Goal: Information Seeking & Learning: Check status

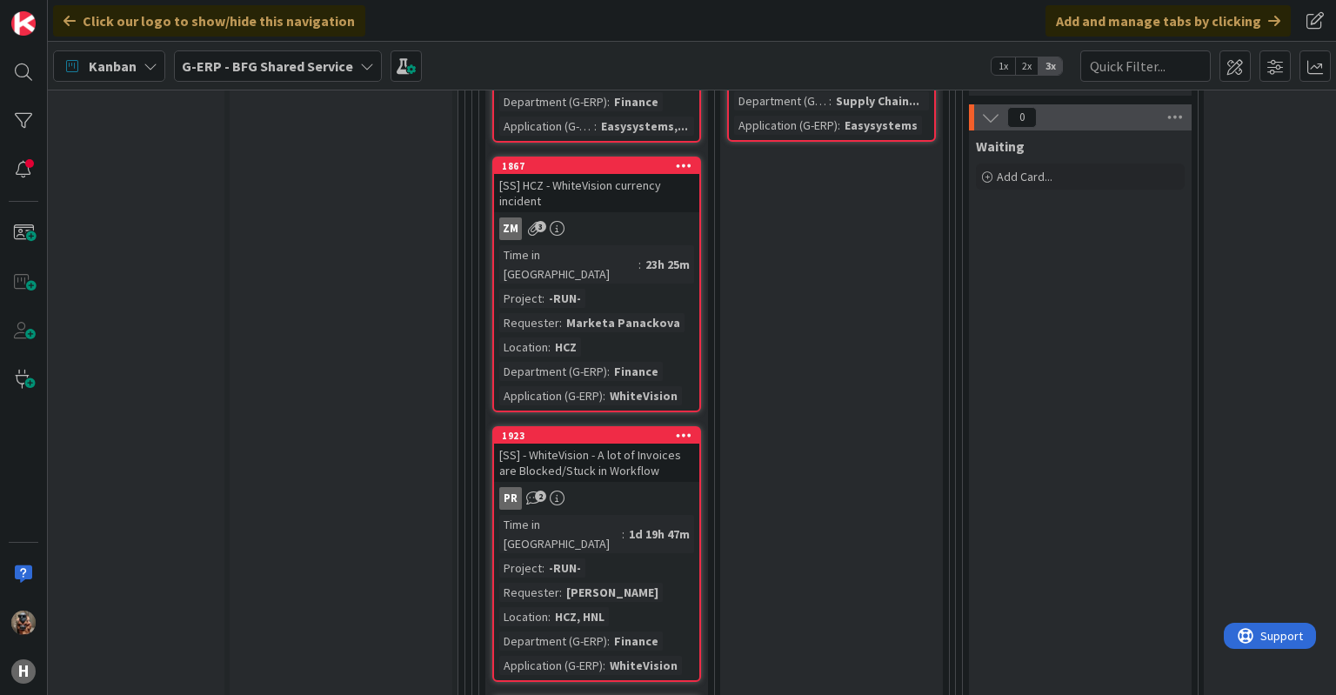
scroll to position [7926, 52]
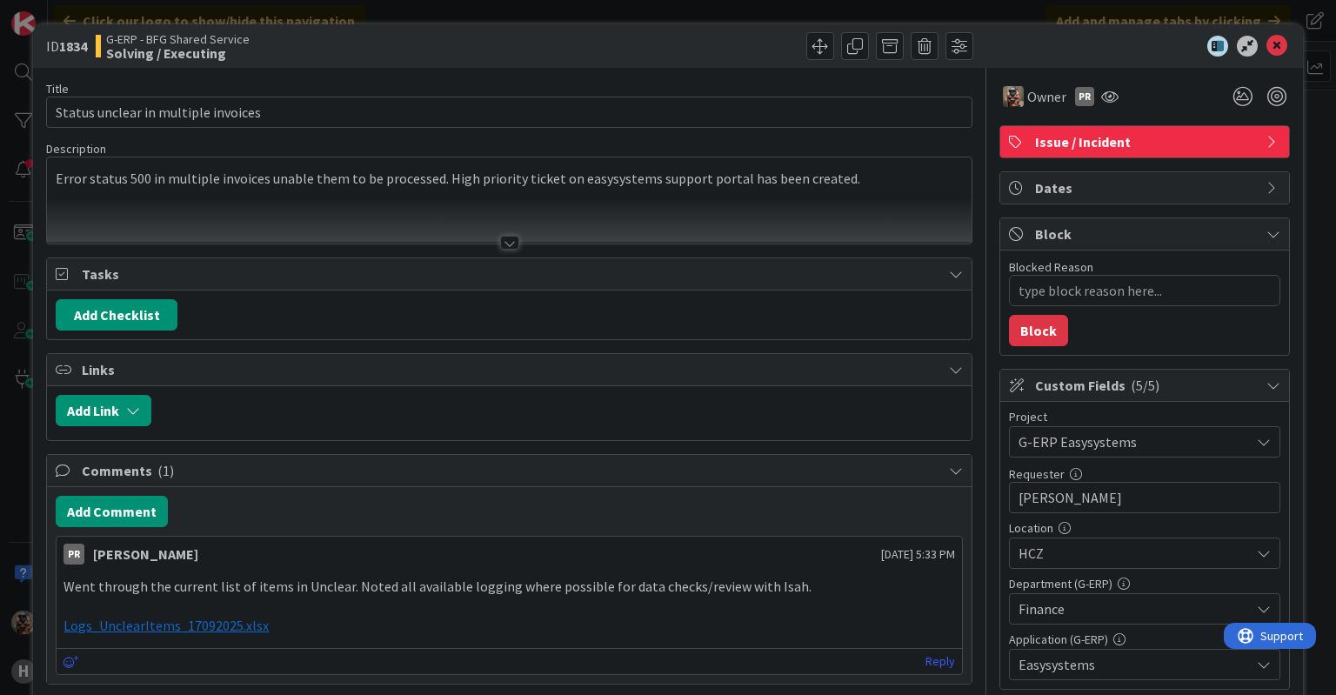
type textarea "x"
click at [210, 629] on span "Logs_UnclearItems_17092025.xlsx" at bounding box center [166, 625] width 205 height 17
click at [814, 608] on p at bounding box center [509, 607] width 891 height 20
click at [411, 232] on div at bounding box center [509, 221] width 924 height 44
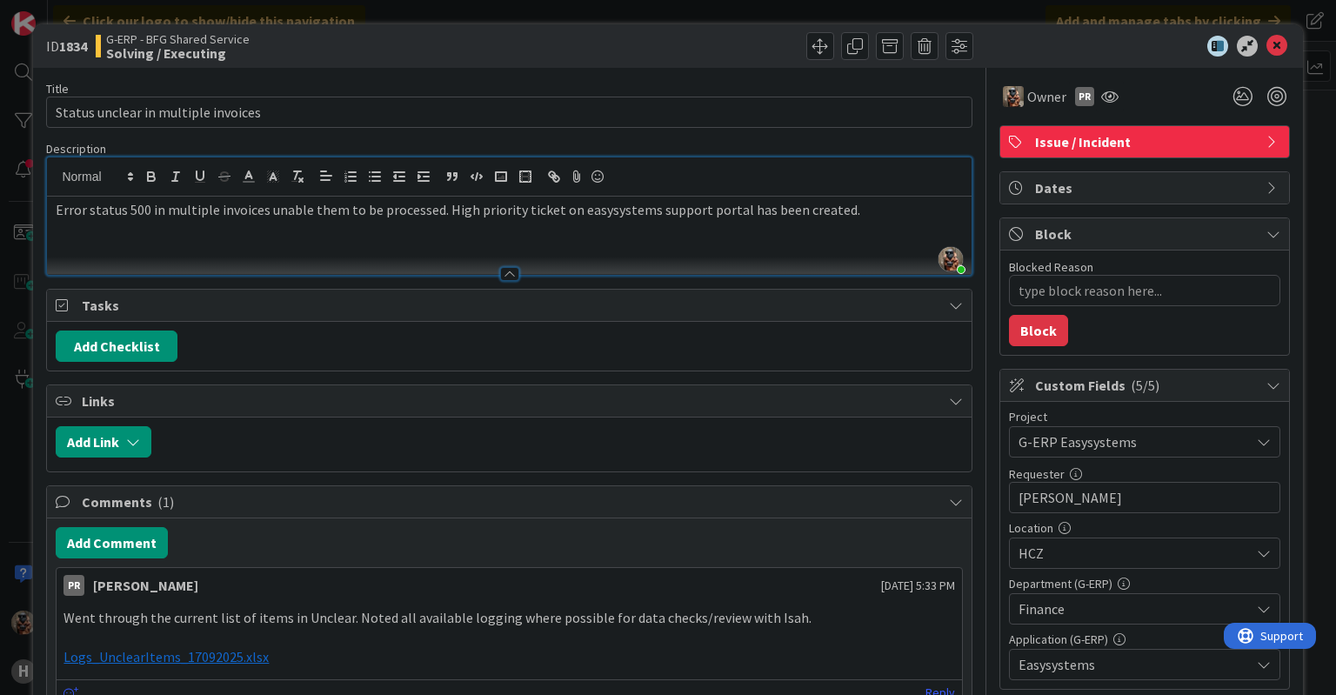
click at [405, 238] on div "Error status 500 in multiple invoices unable them to be processed. High priorit…" at bounding box center [509, 236] width 924 height 78
click at [365, 264] on div at bounding box center [509, 266] width 924 height 18
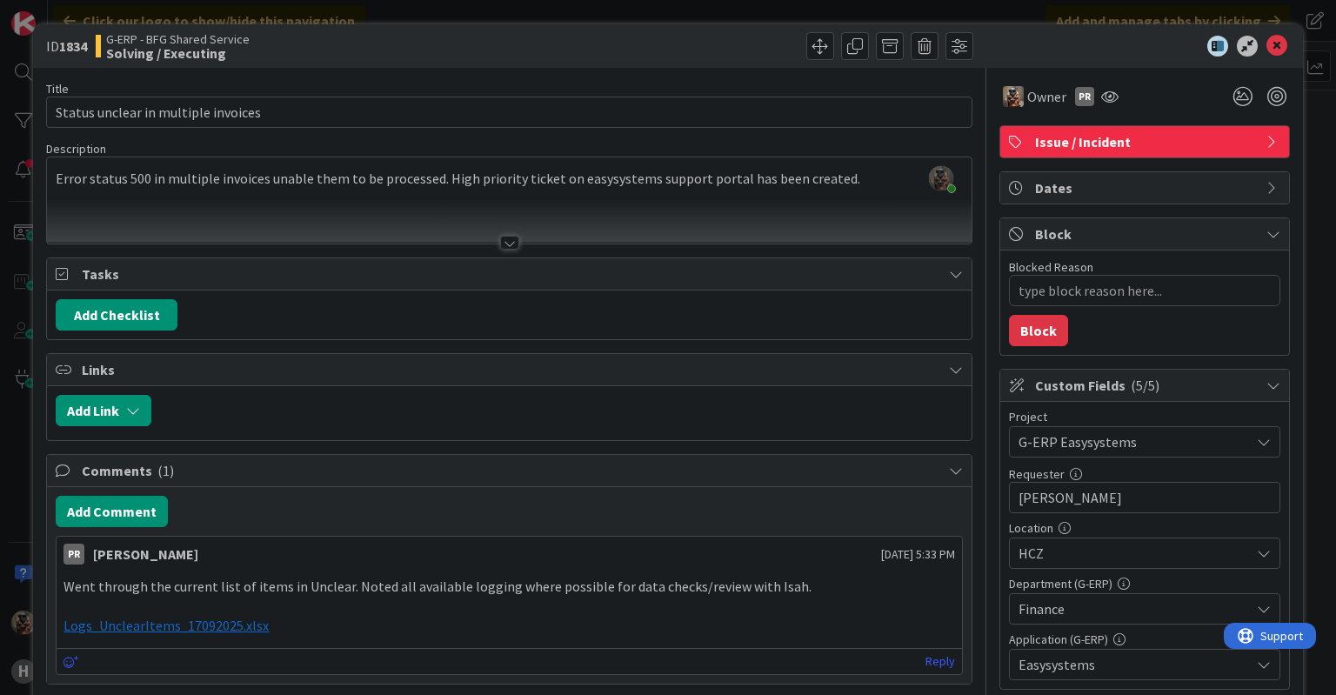
click at [519, 562] on div "PR [PERSON_NAME] [DATE] 5:33 PM Went through the current list of items in Uncle…" at bounding box center [509, 605] width 906 height 139
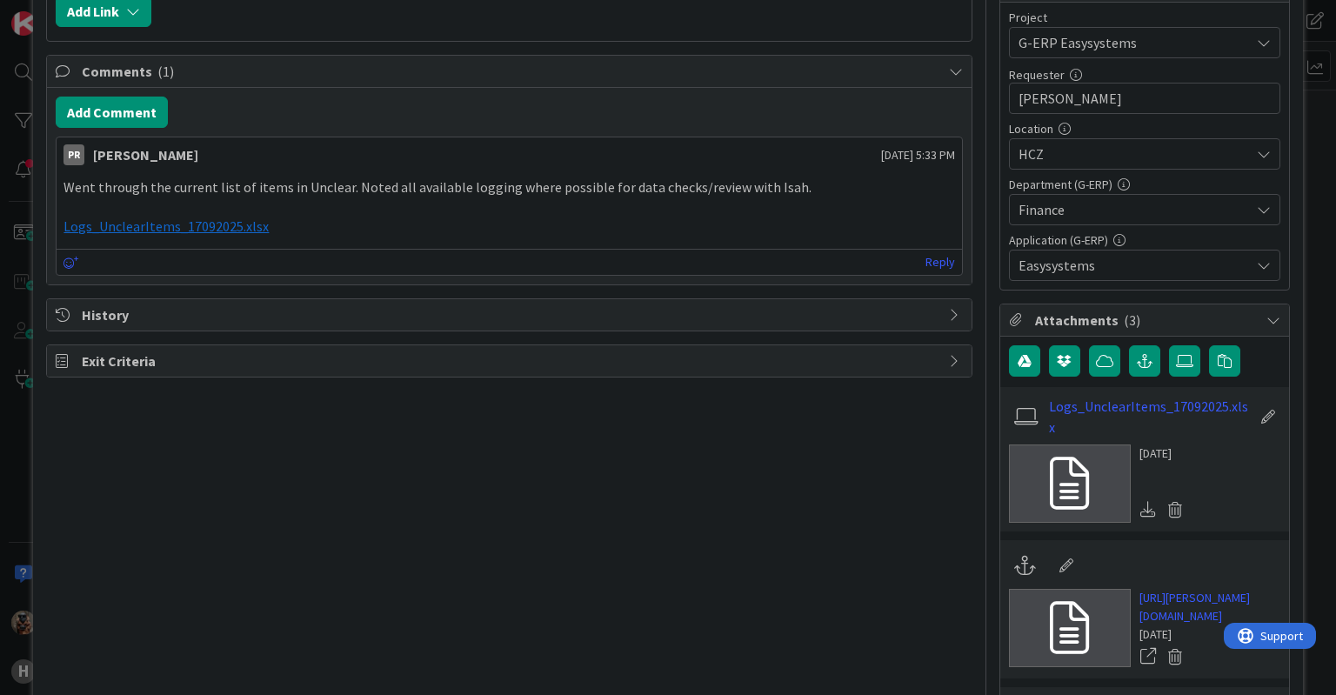
scroll to position [400, 0]
click at [1137, 353] on icon "button" at bounding box center [1145, 360] width 16 height 14
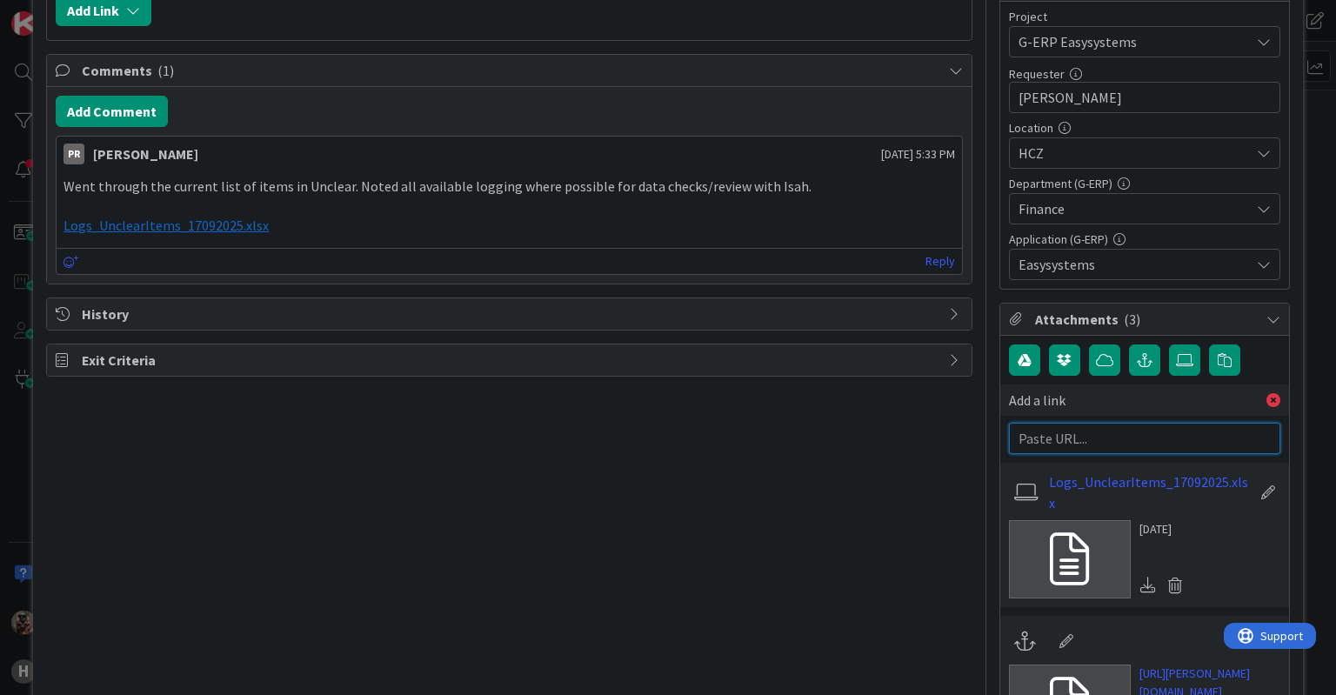
click at [1075, 425] on input "text" at bounding box center [1144, 438] width 271 height 31
paste input "[URL][DOMAIN_NAME]"
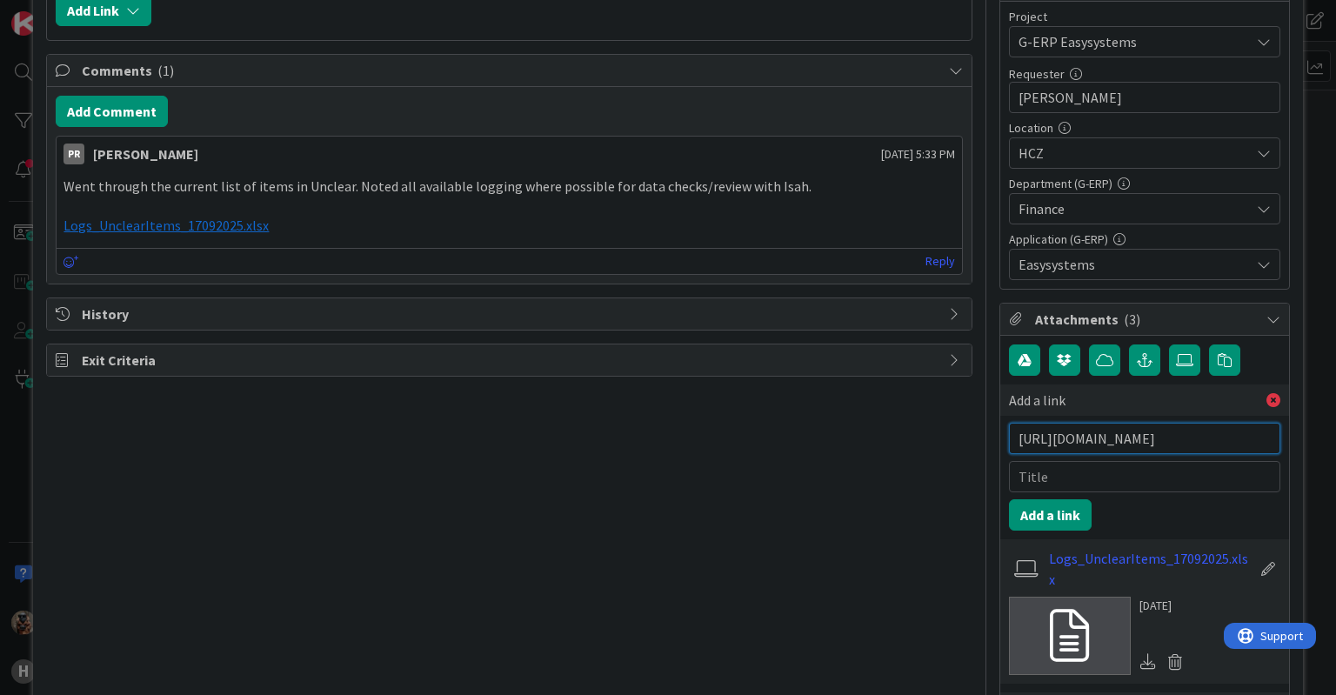
scroll to position [0, 2223]
type input "[URL][DOMAIN_NAME]"
click at [1053, 468] on input "text" at bounding box center [1144, 476] width 271 height 31
type input "ISAH Ticket"
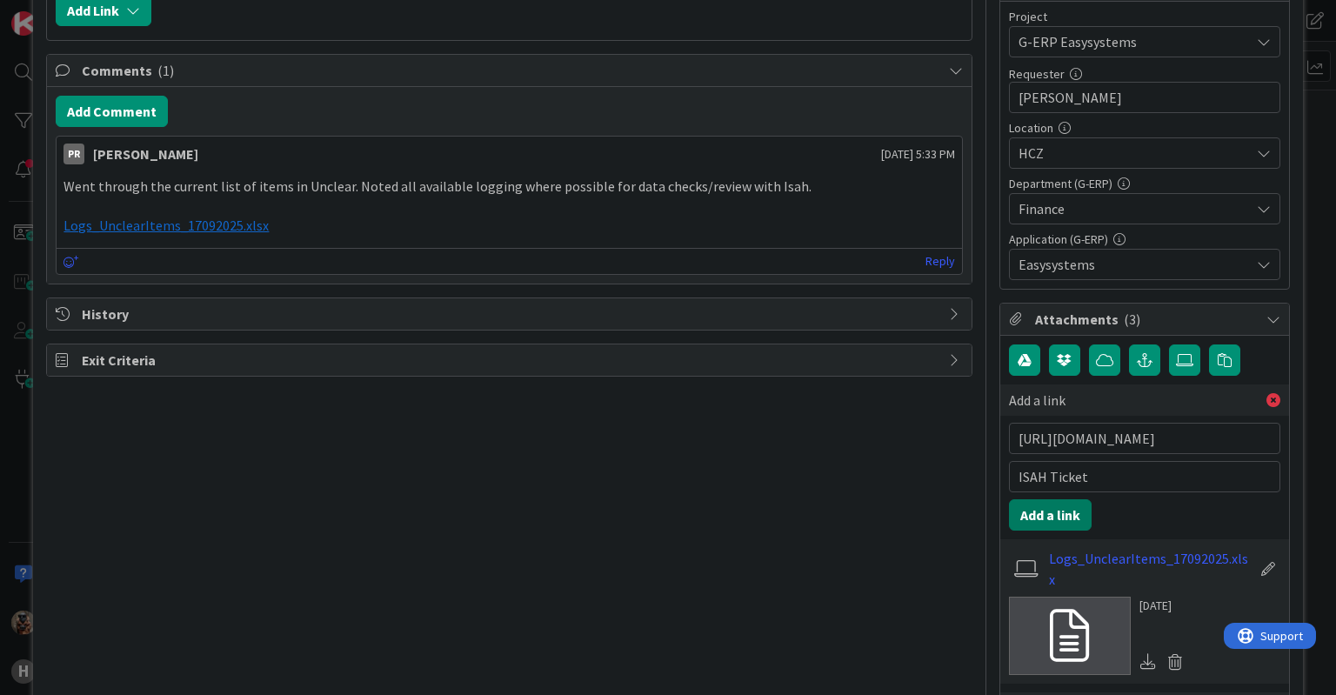
click at [1020, 518] on button "Add a link" at bounding box center [1050, 514] width 83 height 31
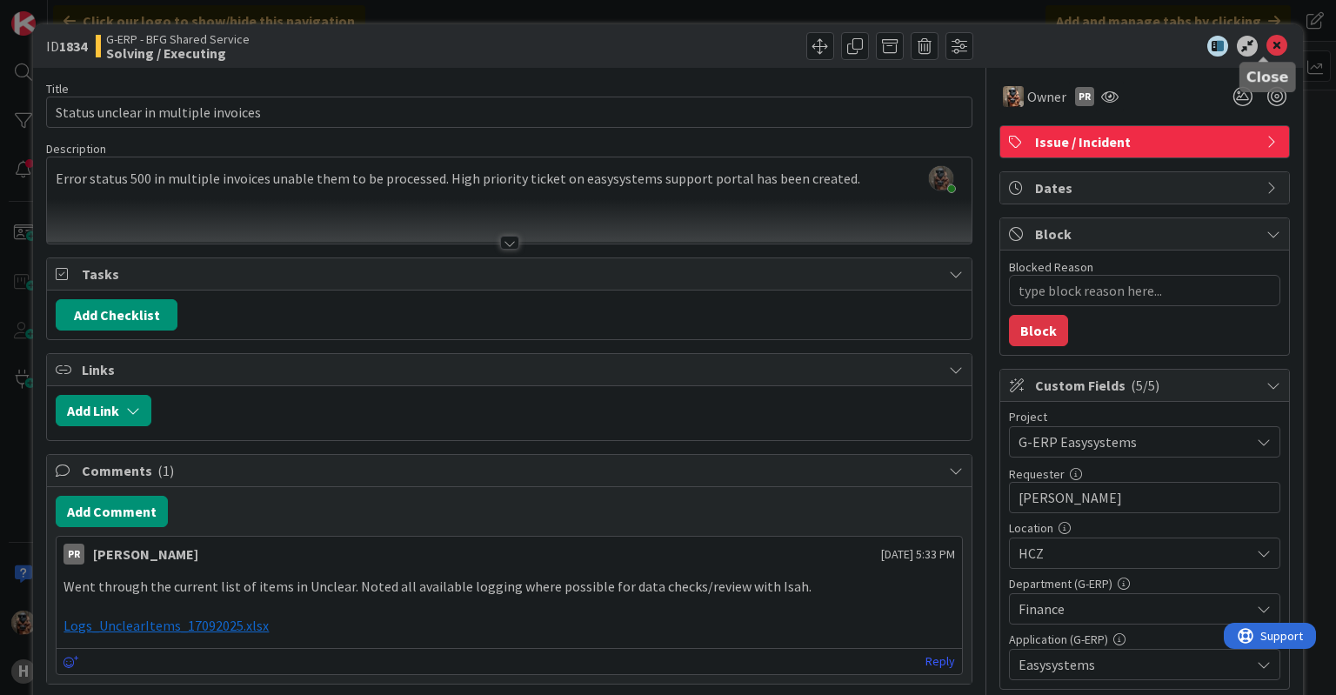
click at [1267, 43] on icon at bounding box center [1277, 46] width 21 height 21
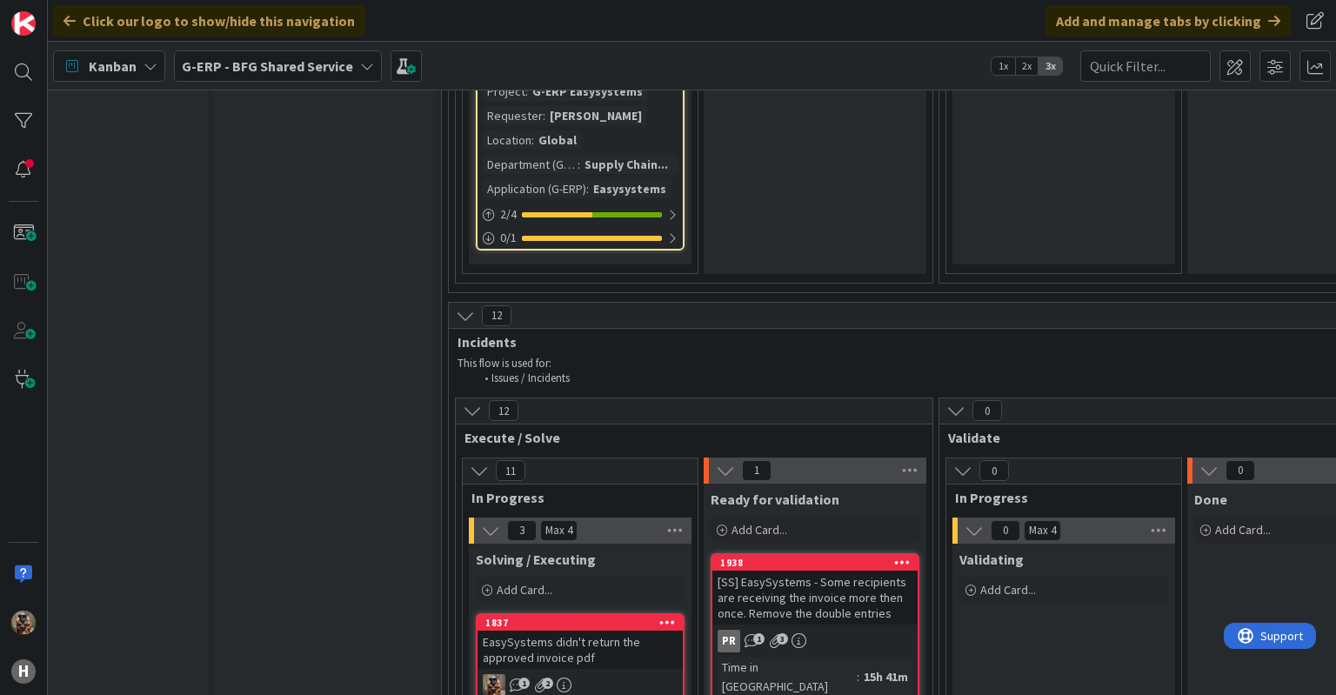
scroll to position [7213, 69]
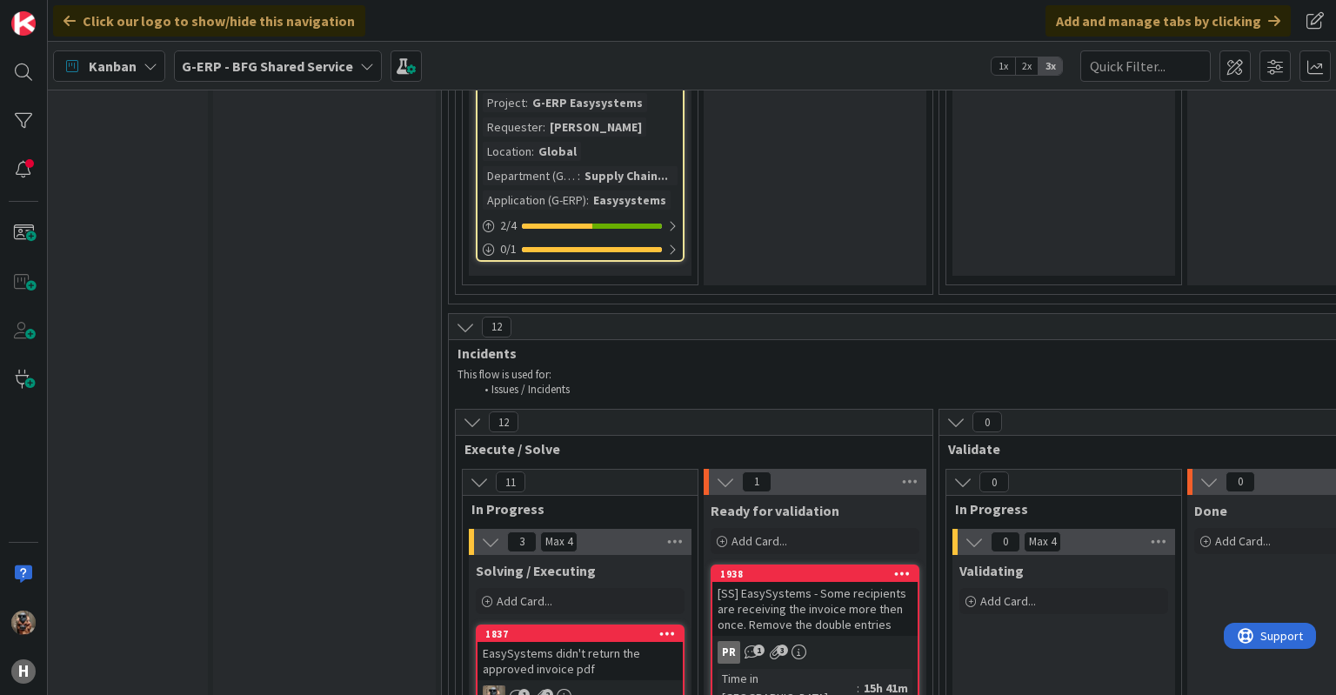
click at [621, 642] on div "EasySystems didn't return the approved invoice pdf" at bounding box center [580, 661] width 205 height 38
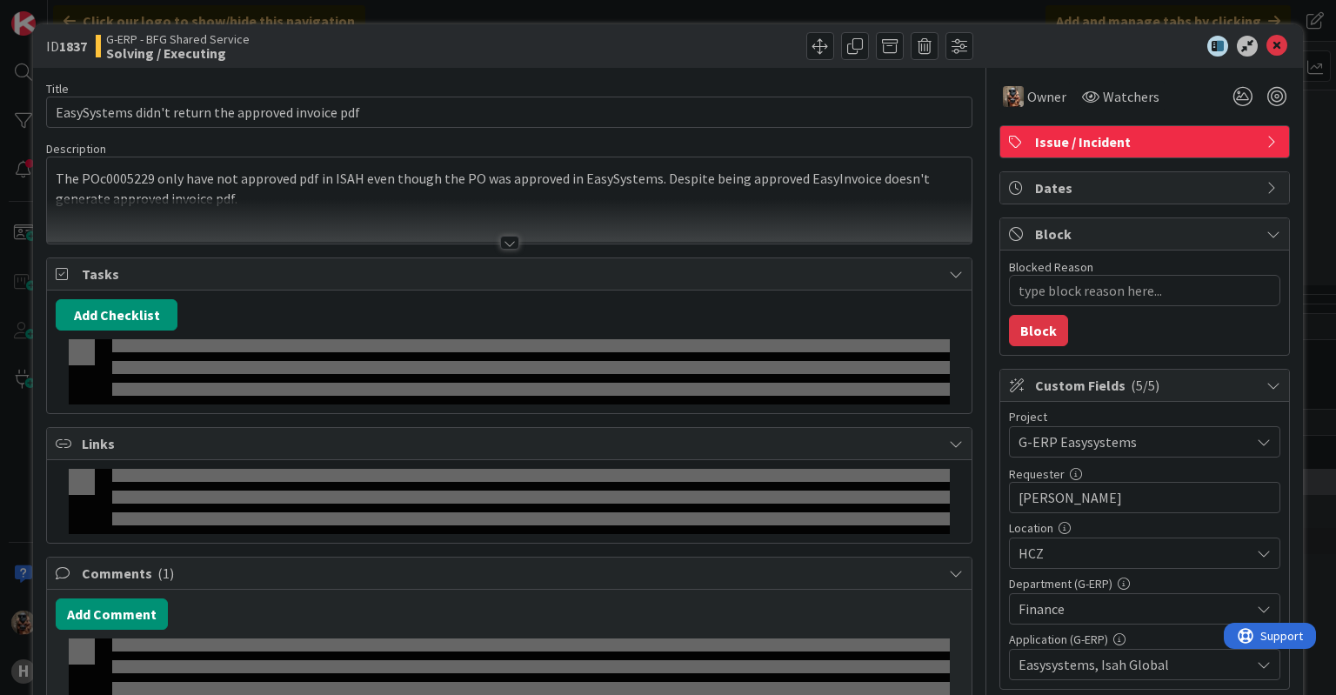
type textarea "x"
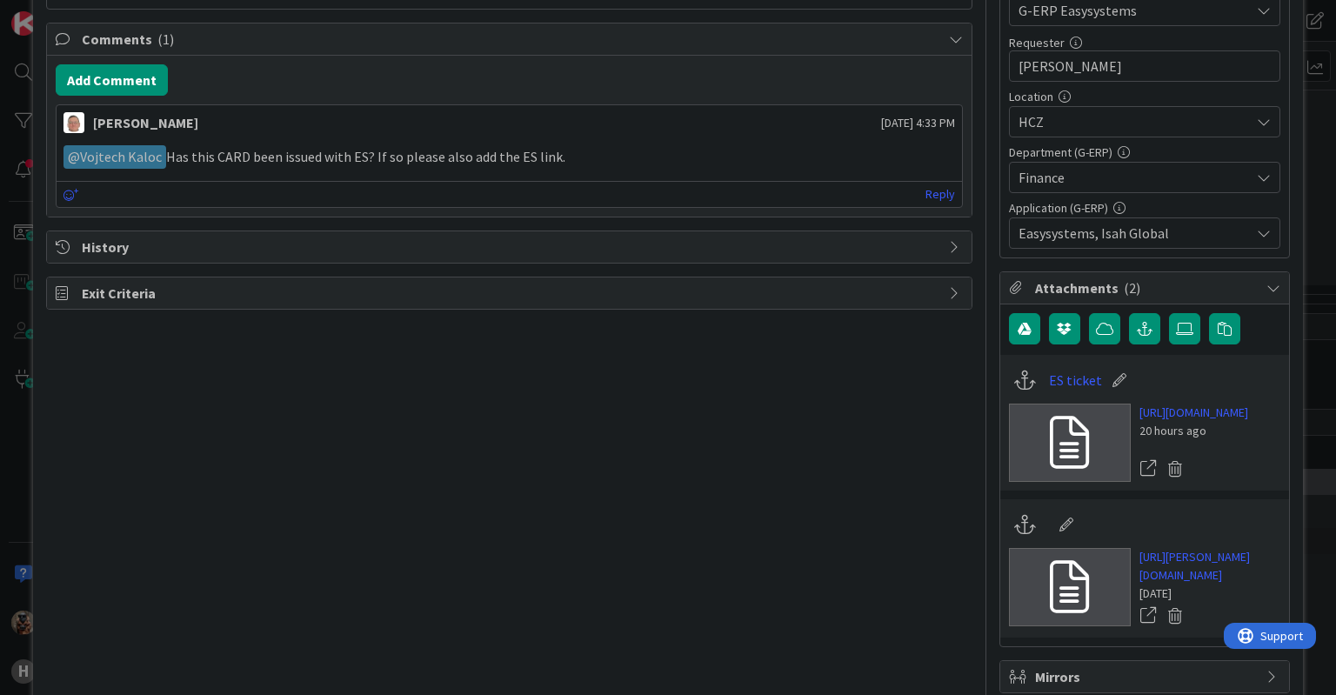
scroll to position [440, 0]
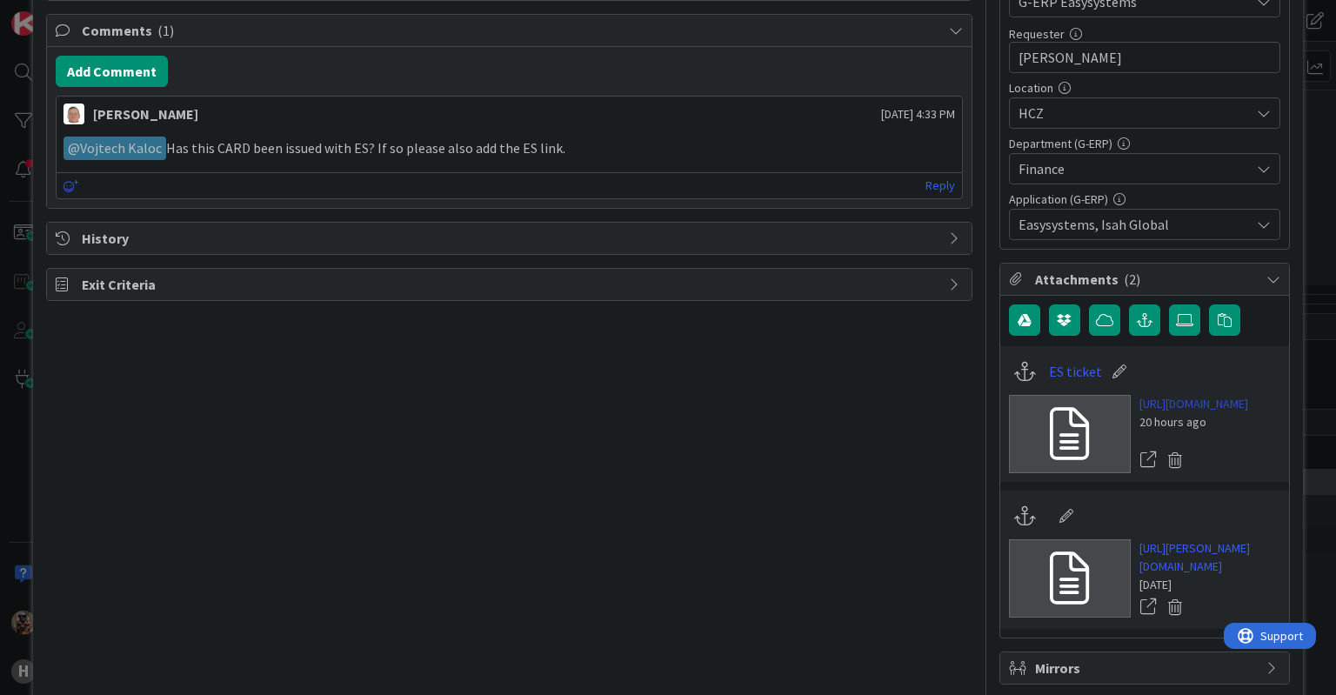
click at [1145, 395] on link "[URL][DOMAIN_NAME]" at bounding box center [1194, 404] width 109 height 18
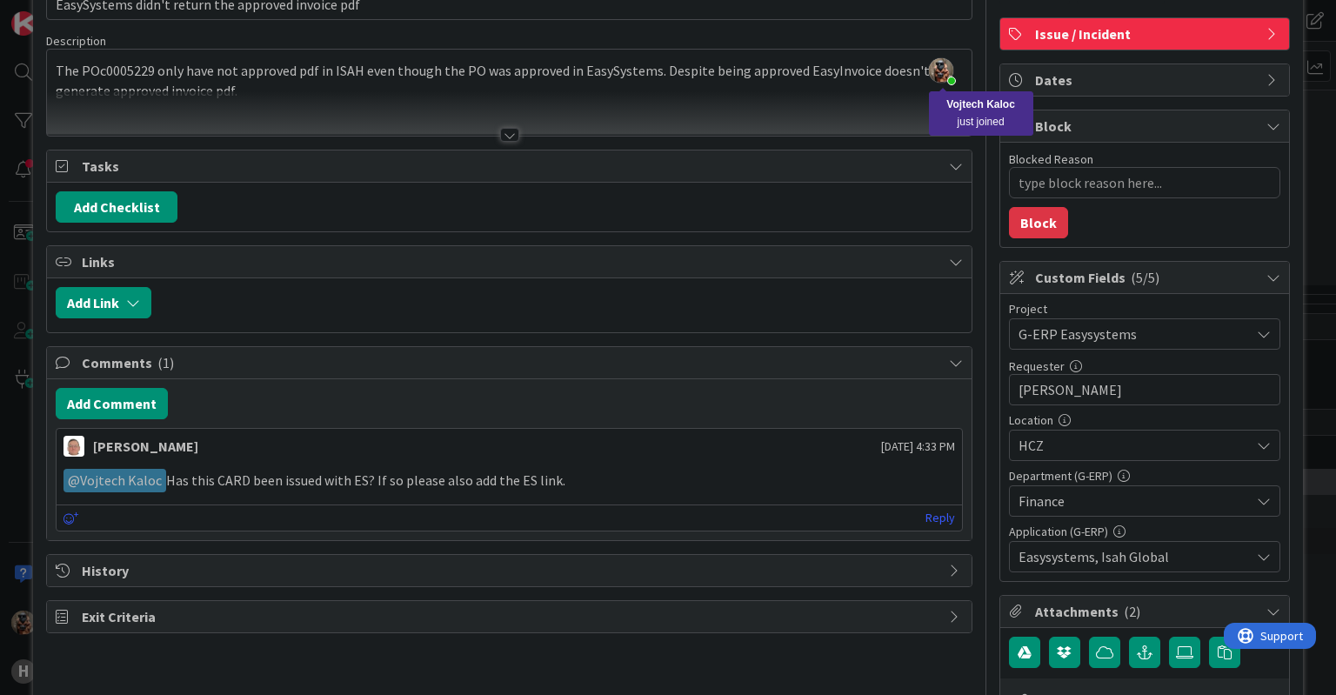
scroll to position [0, 0]
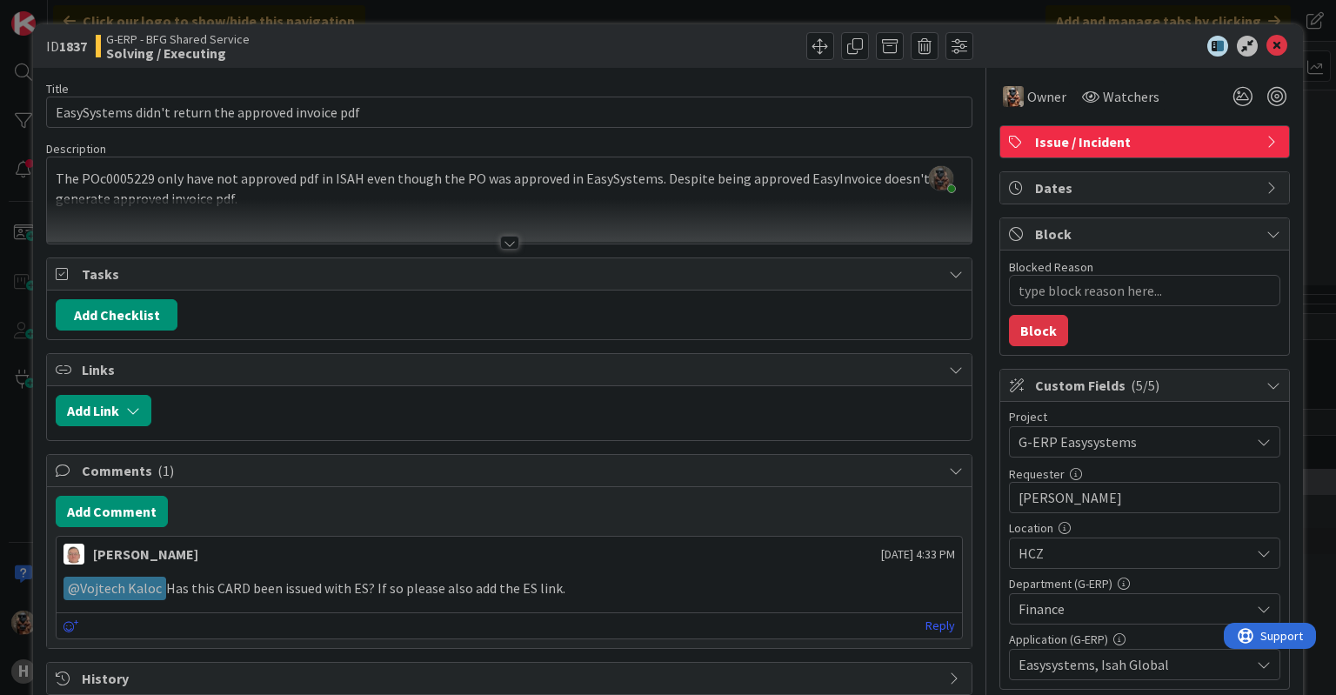
click at [1136, 6] on div "ID 1837 G-ERP - BFG Shared Service Solving / Executing Title 51 / 128 EasySyste…" at bounding box center [668, 347] width 1336 height 695
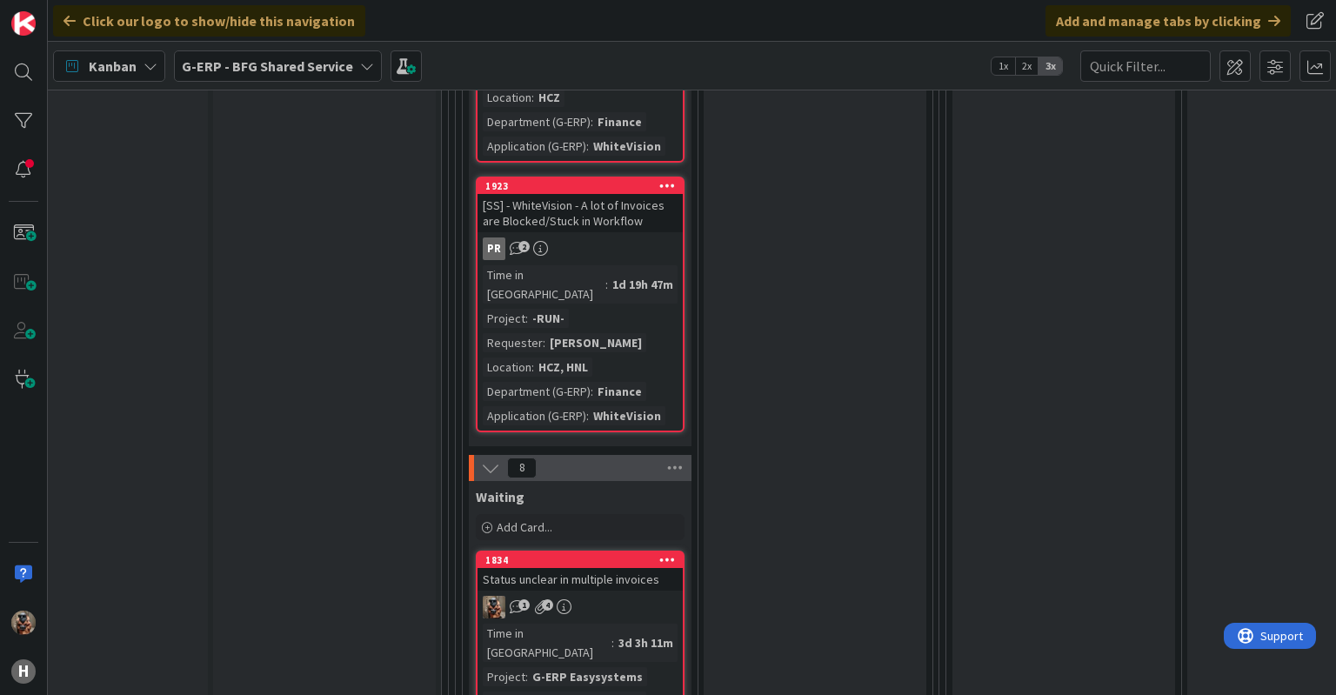
scroll to position [8201, 69]
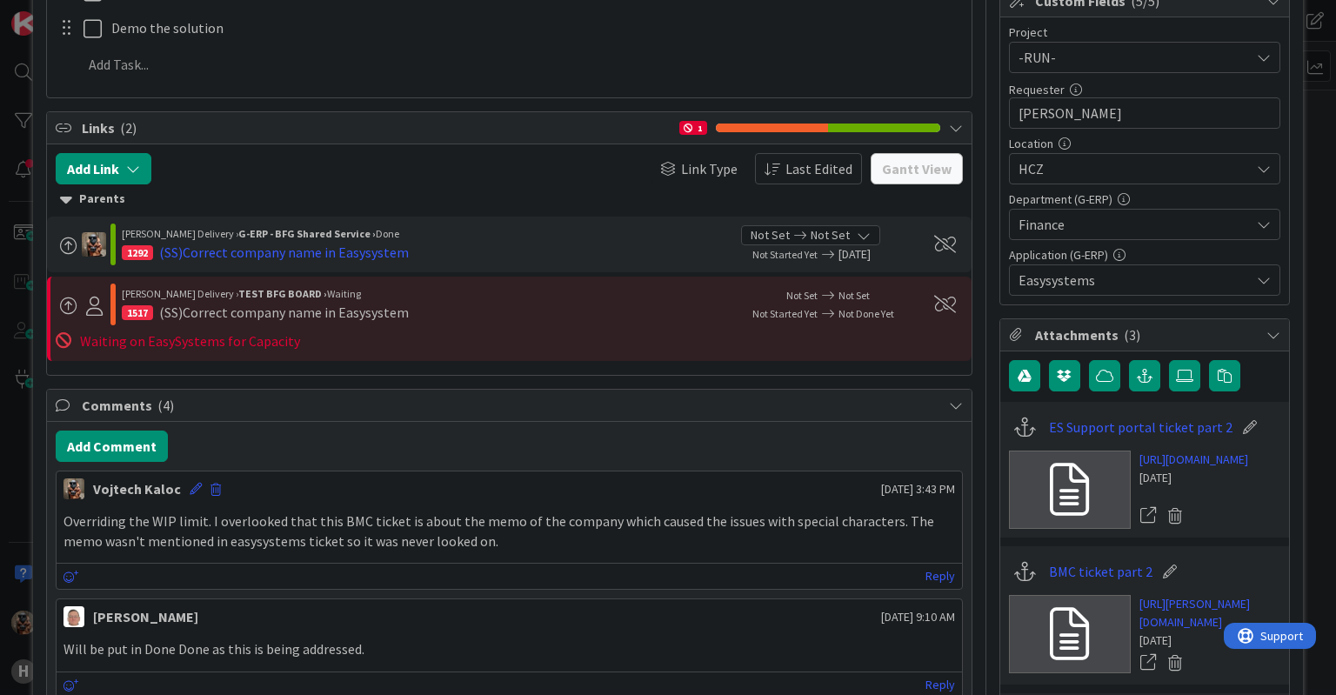
scroll to position [404, 0]
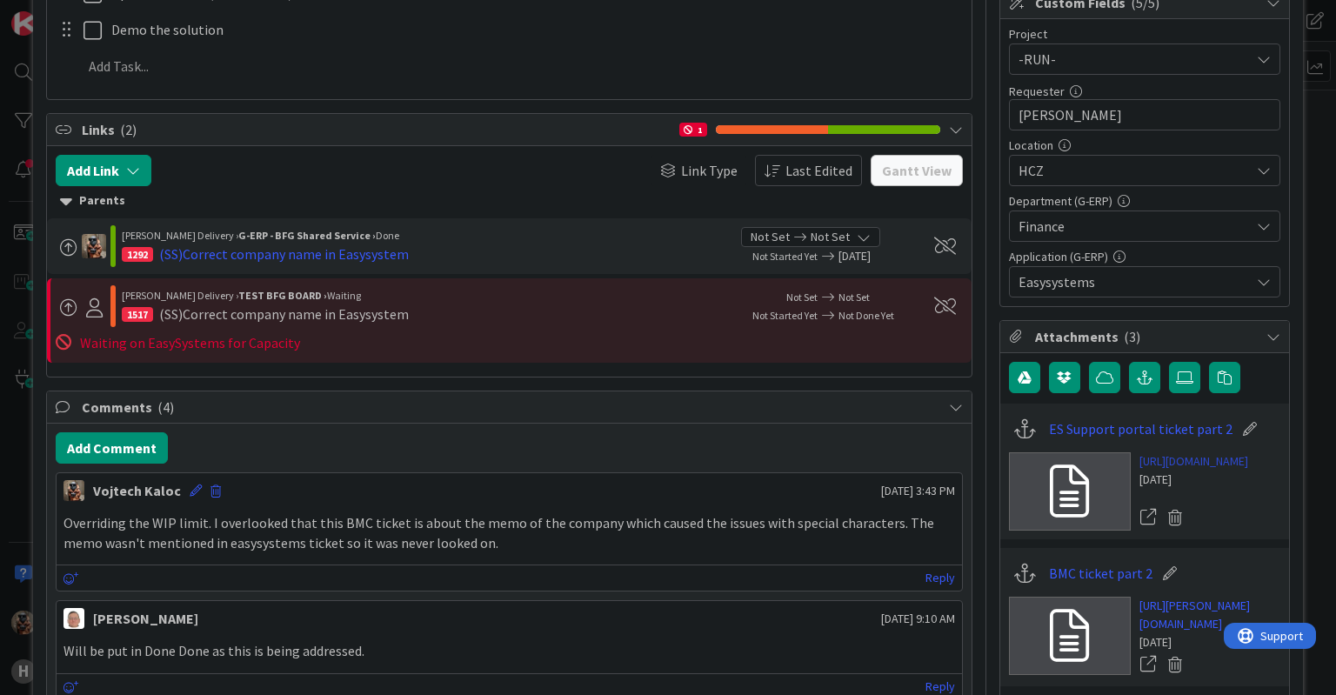
click at [1173, 465] on link "[URL][DOMAIN_NAME]" at bounding box center [1194, 461] width 109 height 18
